Goal: Feedback & Contribution: Submit feedback/report problem

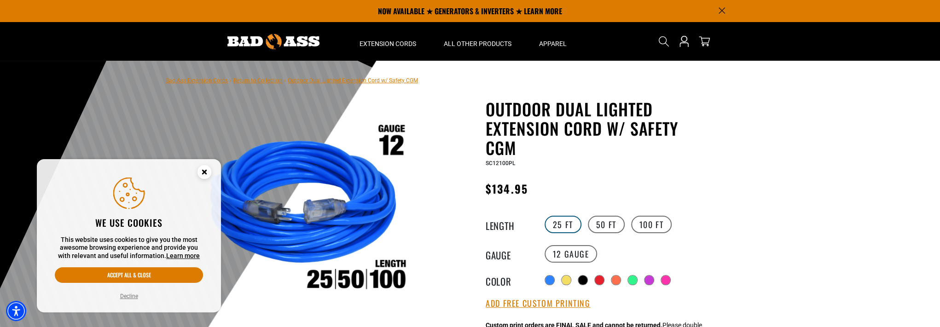
click at [558, 223] on label "25 FT" at bounding box center [563, 224] width 37 height 17
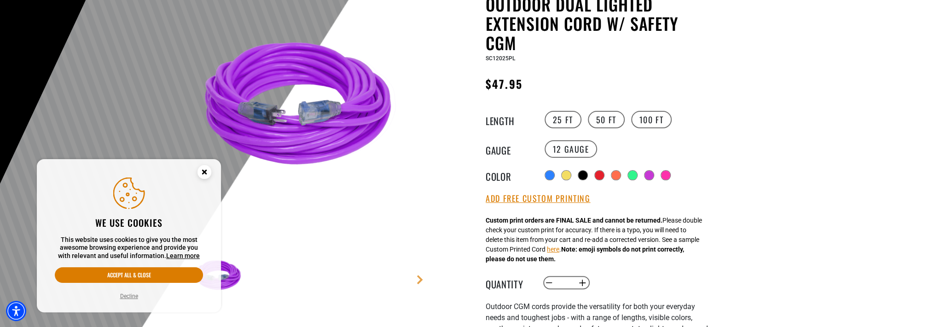
scroll to position [122, 0]
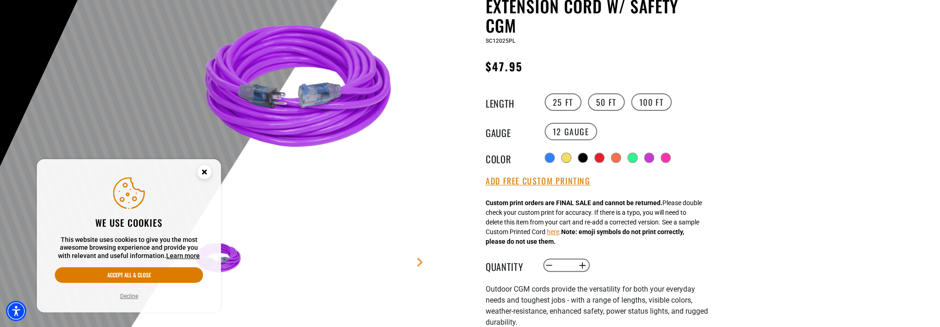
click at [207, 171] on circle "Close this option" at bounding box center [204, 172] width 14 height 14
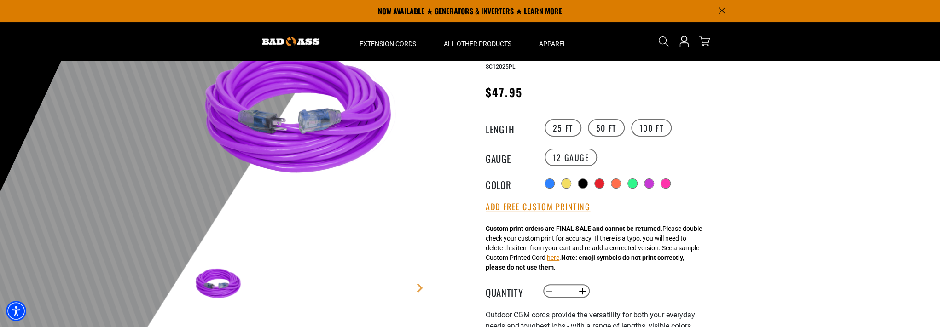
scroll to position [61, 0]
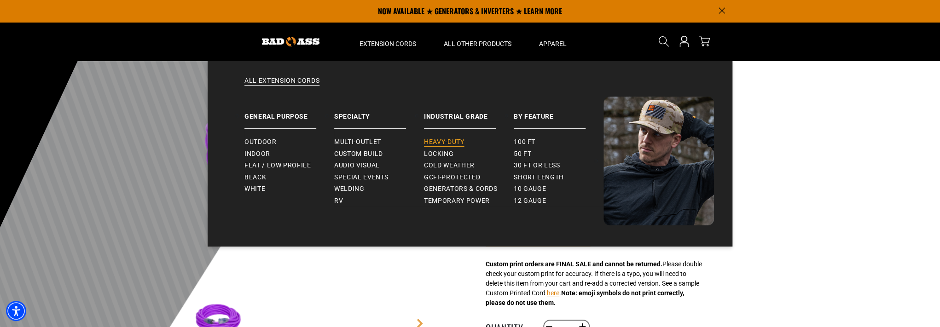
click at [442, 139] on span "Heavy-Duty" at bounding box center [444, 142] width 40 height 8
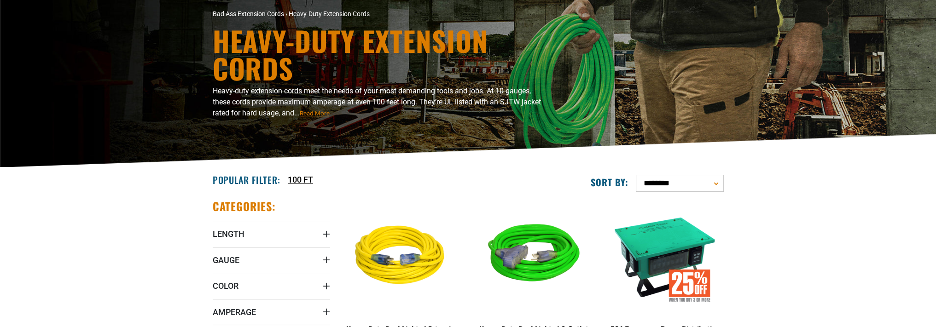
scroll to position [122, 0]
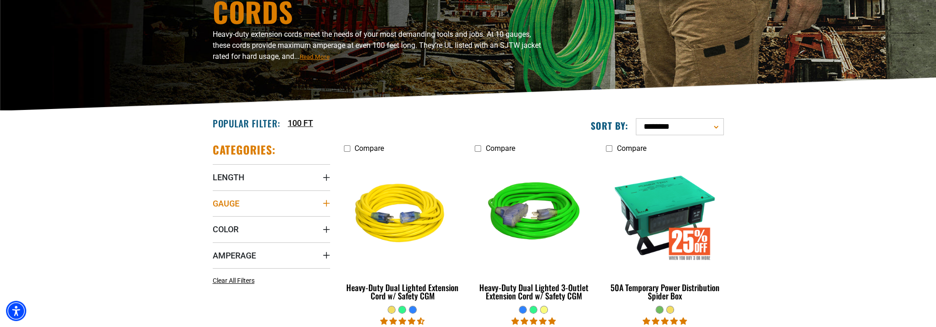
click at [221, 204] on span "Gauge" at bounding box center [226, 203] width 27 height 11
click at [287, 224] on span "10 Gauge (4)" at bounding box center [300, 222] width 37 height 6
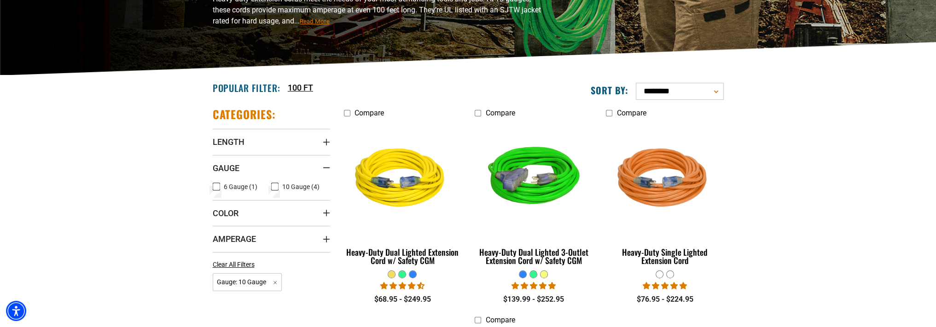
scroll to position [184, 0]
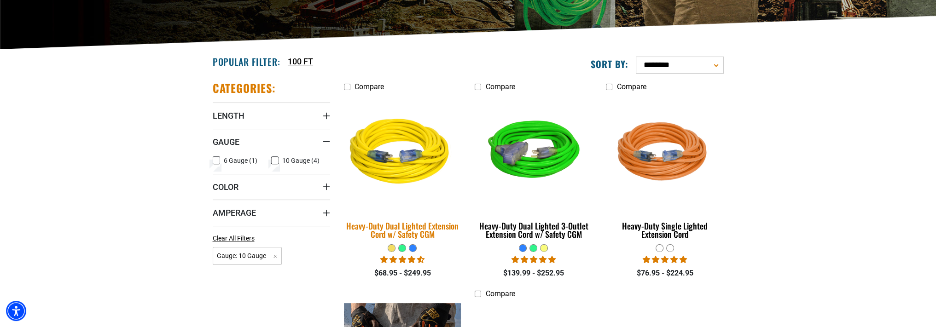
click at [447, 166] on img at bounding box center [402, 153] width 129 height 118
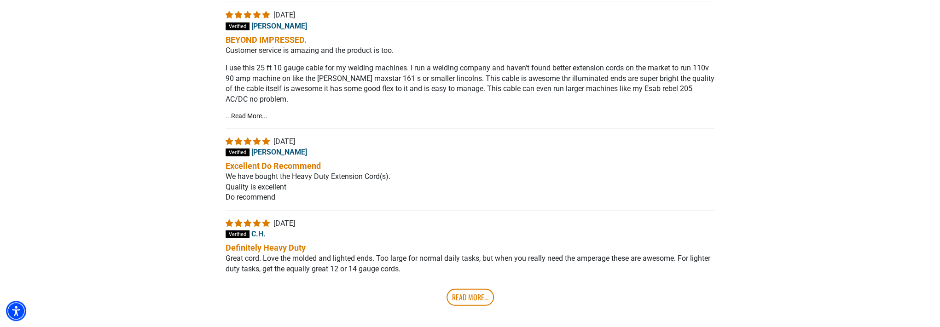
scroll to position [1719, 0]
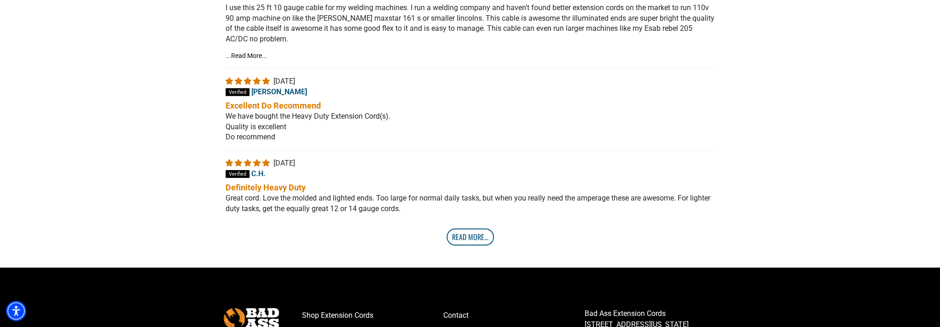
click at [471, 242] on link "Read More..." at bounding box center [470, 237] width 47 height 17
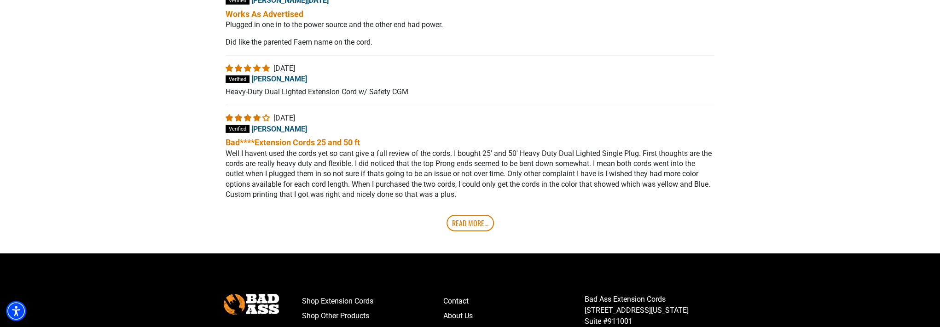
scroll to position [2026, 0]
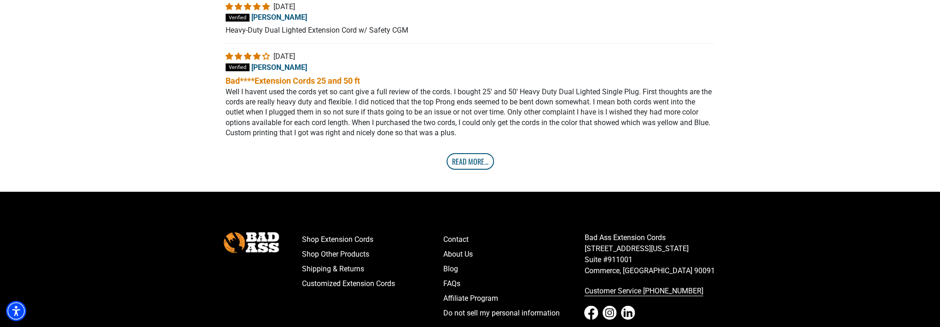
click at [474, 170] on link "Read More..." at bounding box center [470, 161] width 47 height 17
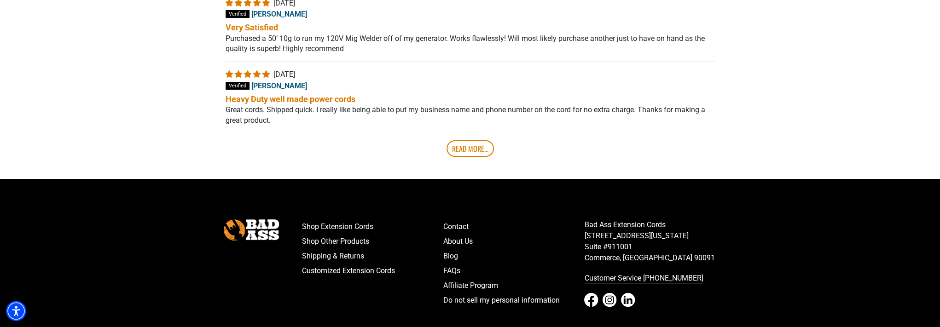
scroll to position [2271, 0]
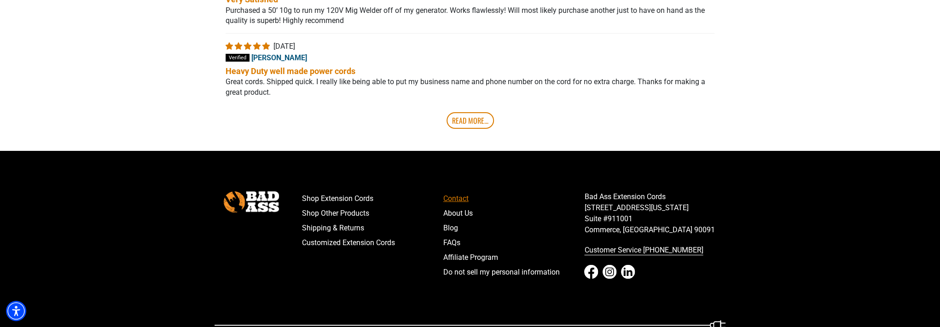
click at [459, 206] on link "Contact" at bounding box center [513, 199] width 141 height 15
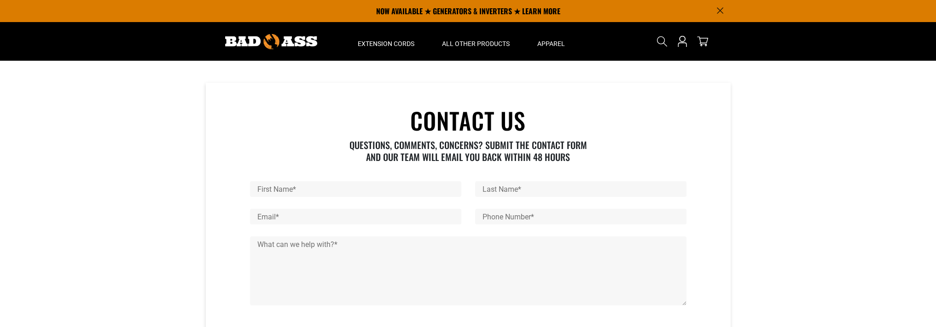
click at [311, 193] on input "First Name *" at bounding box center [355, 189] width 211 height 16
click at [311, 220] on input "Email *" at bounding box center [355, 217] width 211 height 16
type input "**********"
type input "****"
type input "*********"
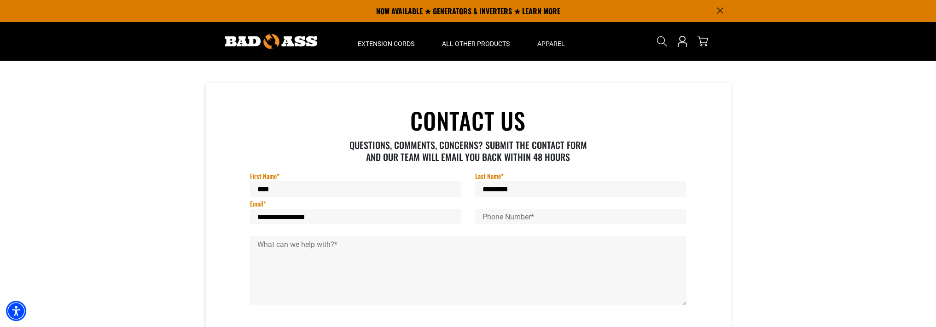
click at [501, 217] on input "Phone Number *" at bounding box center [580, 217] width 211 height 16
type input "**********"
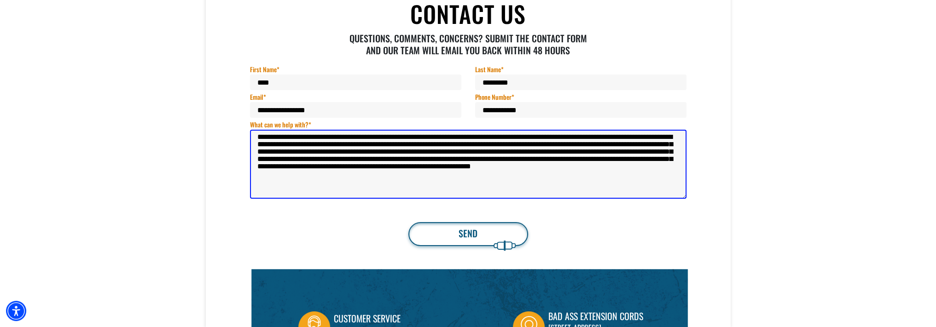
scroll to position [122, 0]
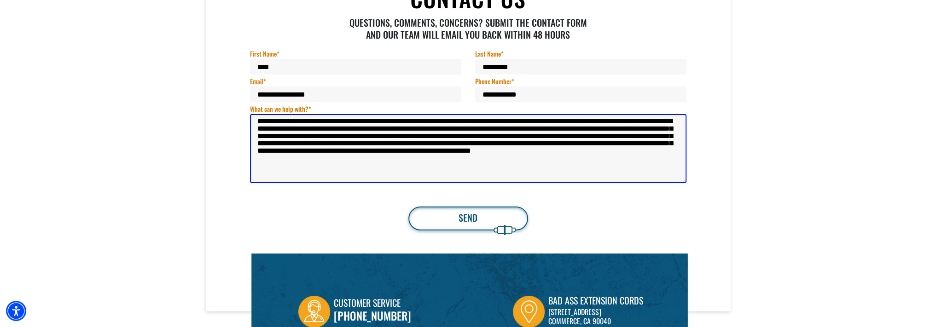
type textarea "**********"
click at [464, 223] on button "Send" at bounding box center [468, 219] width 120 height 24
